Goal: Information Seeking & Learning: Learn about a topic

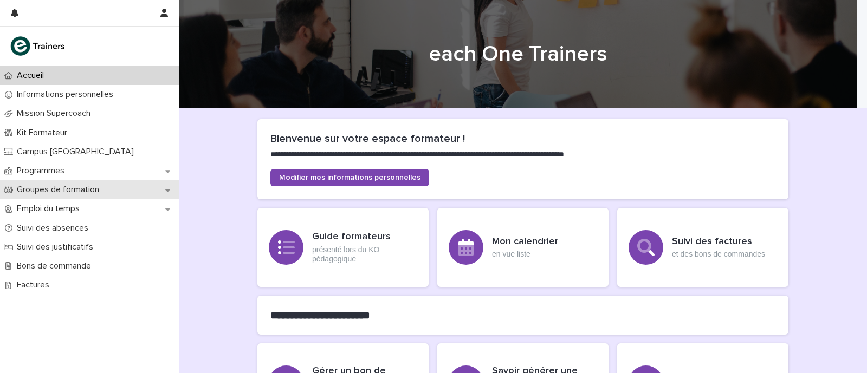
click at [157, 187] on div "Groupes de formation" at bounding box center [89, 189] width 179 height 19
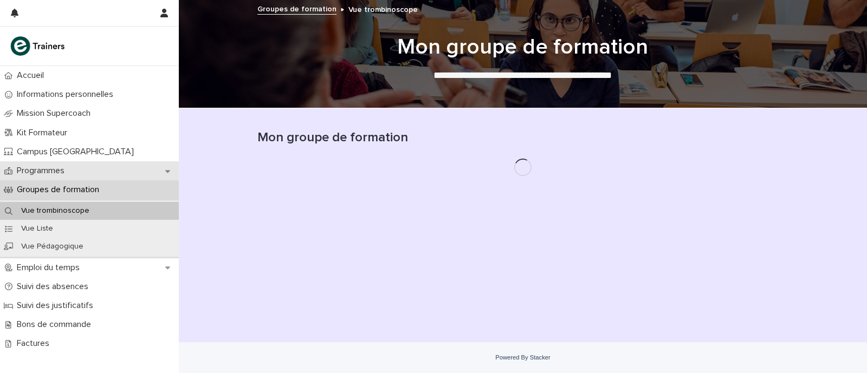
click at [173, 177] on div "Programmes" at bounding box center [89, 170] width 179 height 19
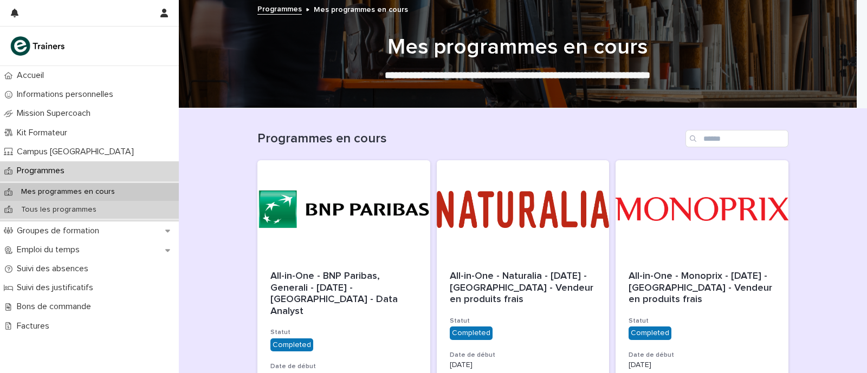
click at [157, 209] on div "Tous les programmes" at bounding box center [89, 210] width 179 height 18
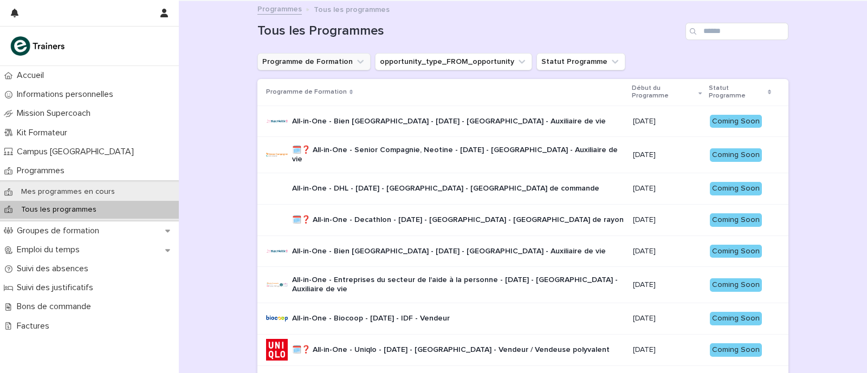
click at [321, 60] on button "Programme de Formation" at bounding box center [313, 61] width 113 height 17
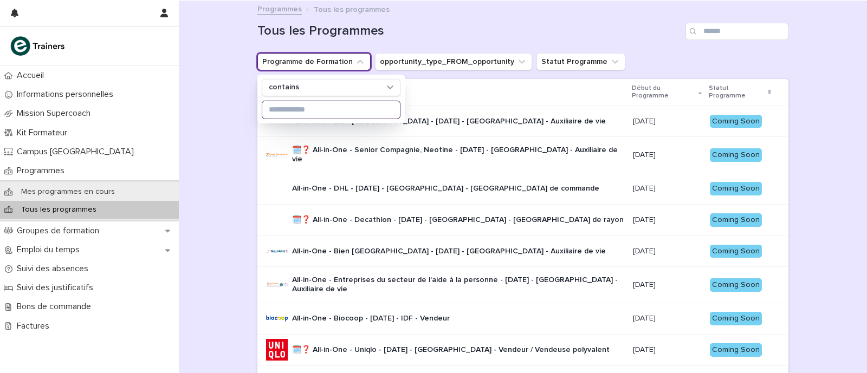
click at [319, 118] on input at bounding box center [331, 109] width 138 height 17
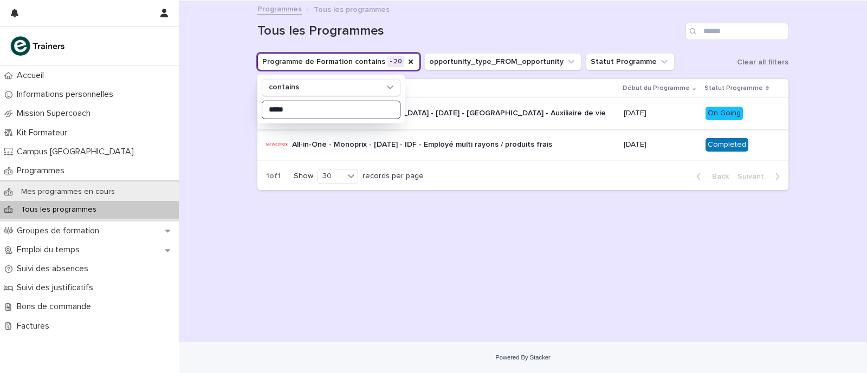
type input "****"
click at [453, 121] on div "All-in-One - Bien [GEOGRAPHIC_DATA] - [DATE] - [GEOGRAPHIC_DATA] - Auxiliaire d…" at bounding box center [449, 114] width 314 height 18
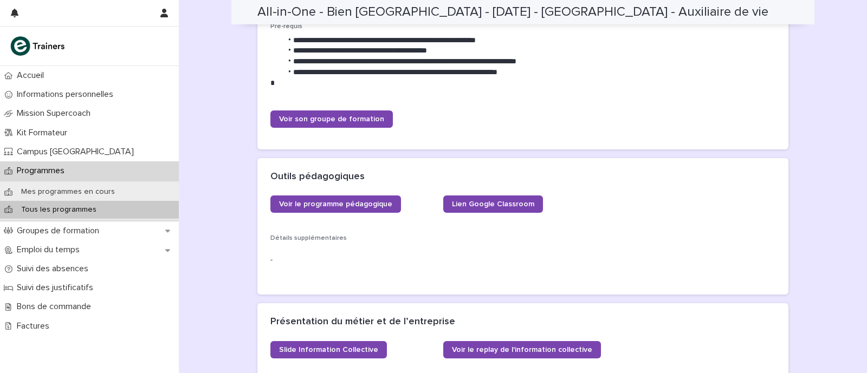
scroll to position [813, 0]
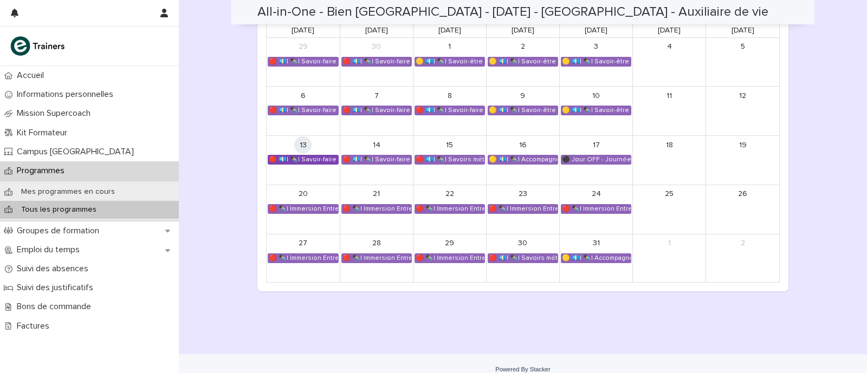
click at [309, 159] on div "🔴 💶| ✒️| Savoir-faire métier - Préparation au CCP2" at bounding box center [303, 159] width 70 height 9
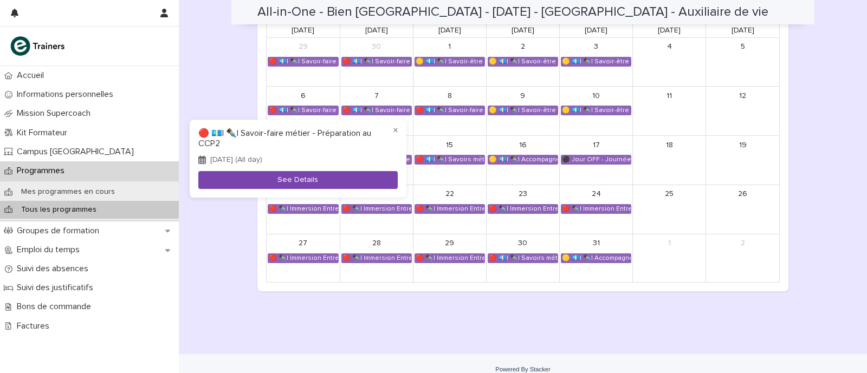
click at [342, 179] on button "See Details" at bounding box center [297, 180] width 199 height 18
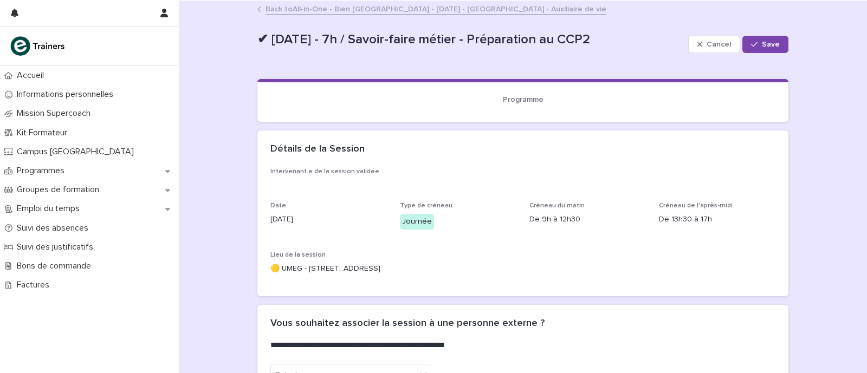
scroll to position [444, 0]
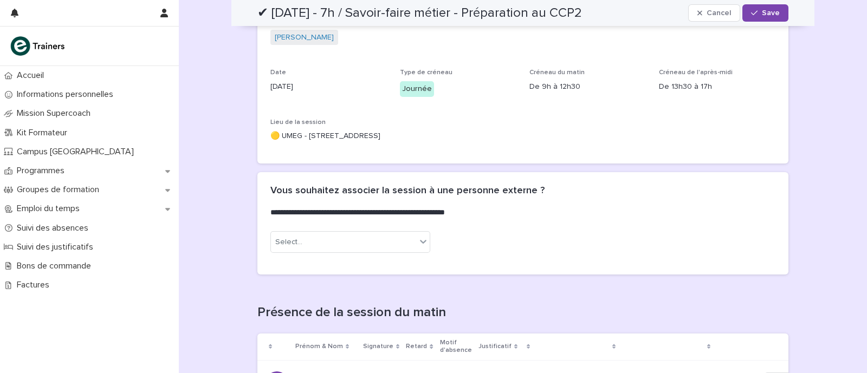
scroll to position [0, 0]
